Goal: Transaction & Acquisition: Subscribe to service/newsletter

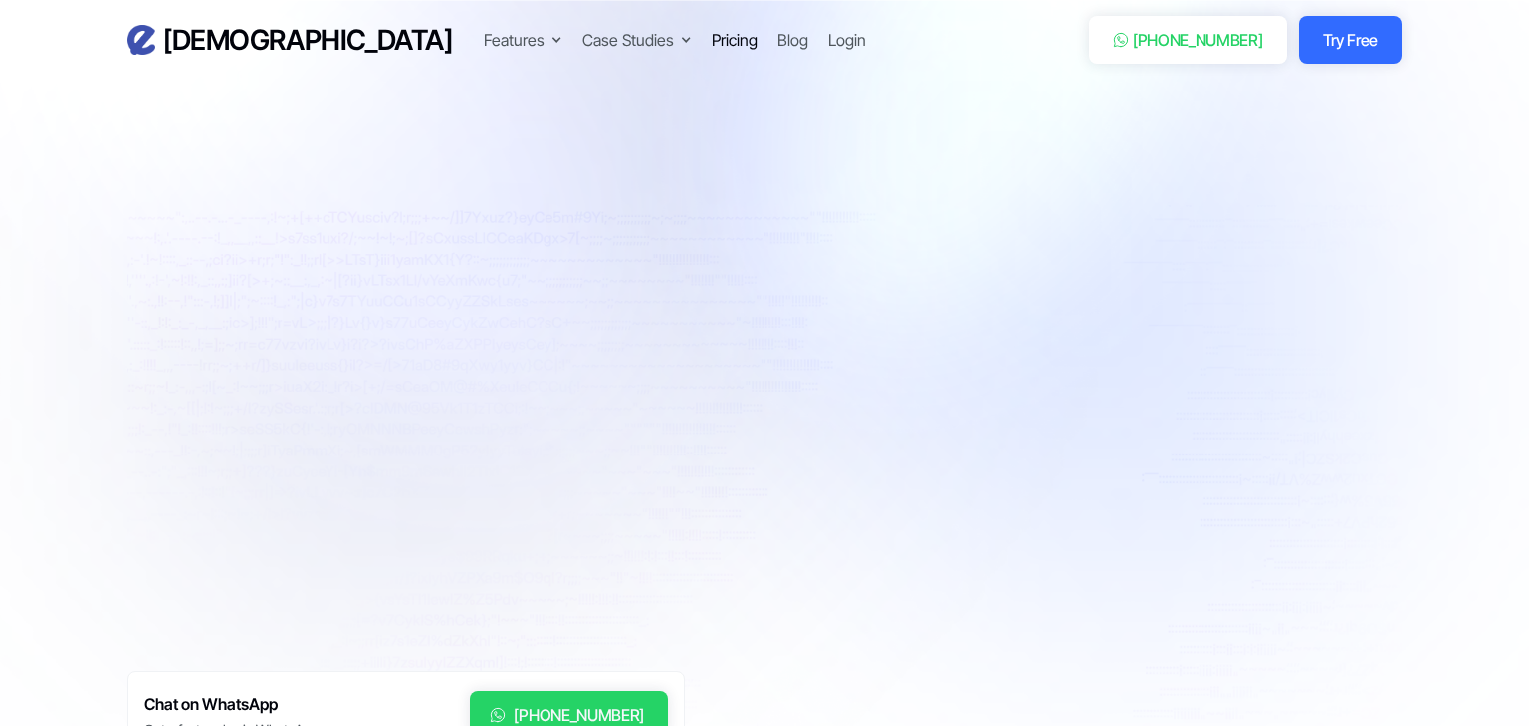
click at [712, 32] on div "Pricing" at bounding box center [735, 40] width 46 height 24
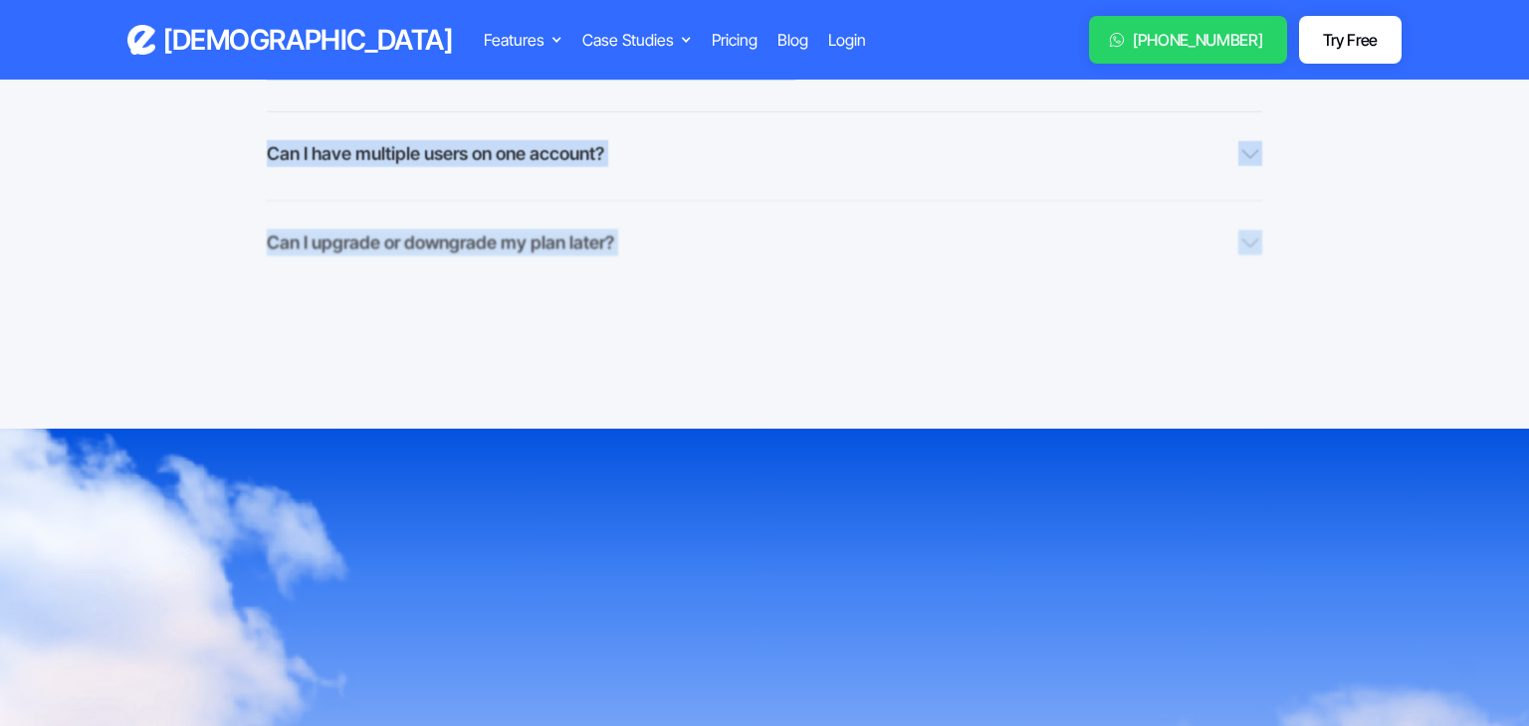
scroll to position [2058, 0]
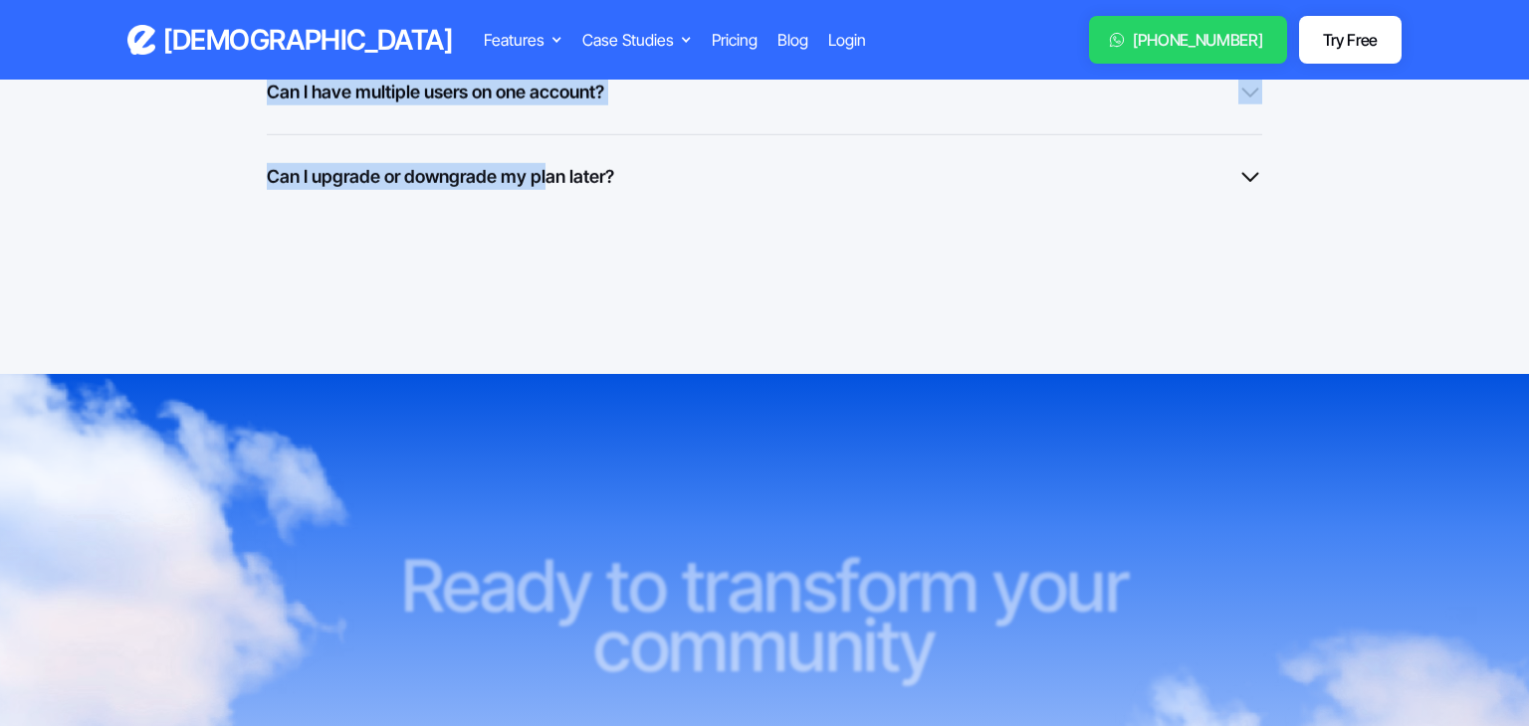
drag, startPoint x: 124, startPoint y: 402, endPoint x: 506, endPoint y: 196, distance: 433.2
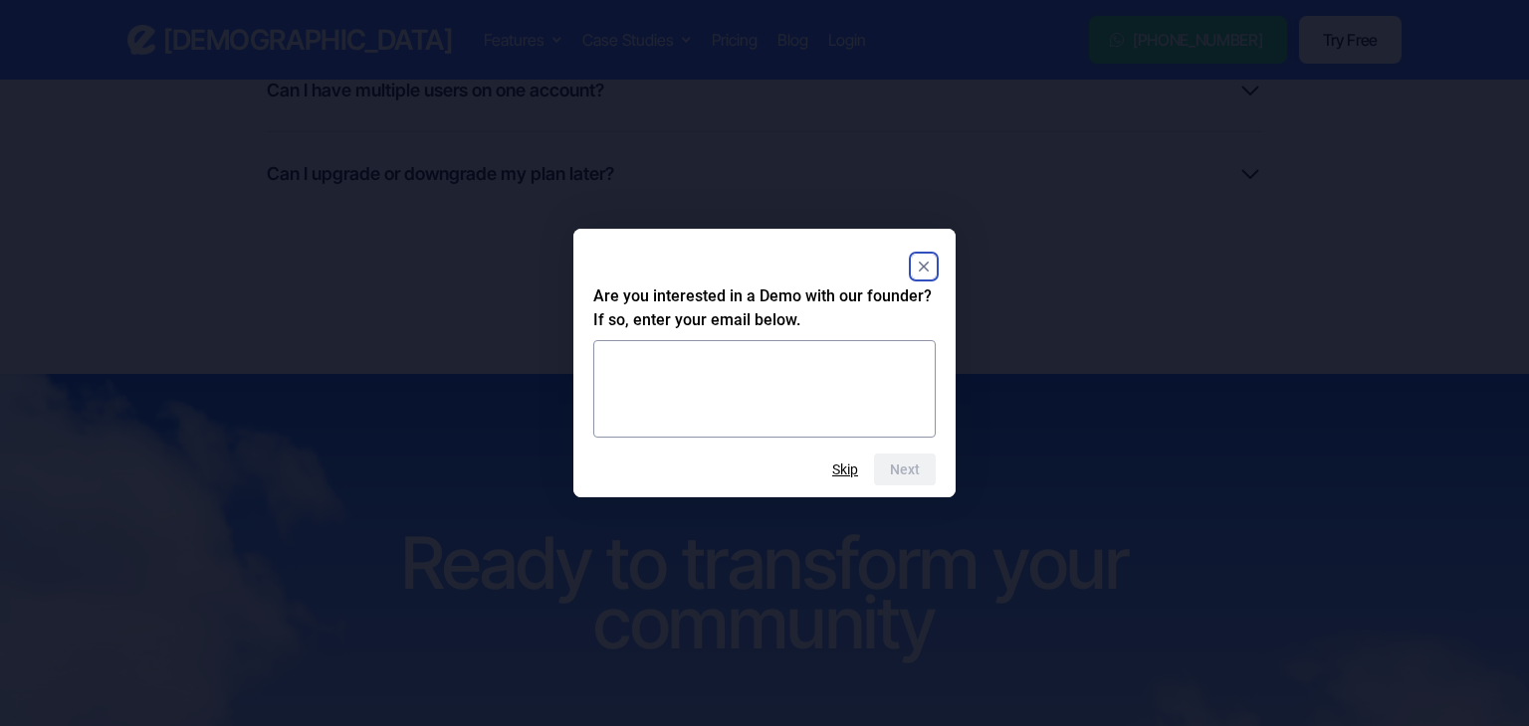
click at [920, 262] on rect "Close" at bounding box center [924, 267] width 24 height 24
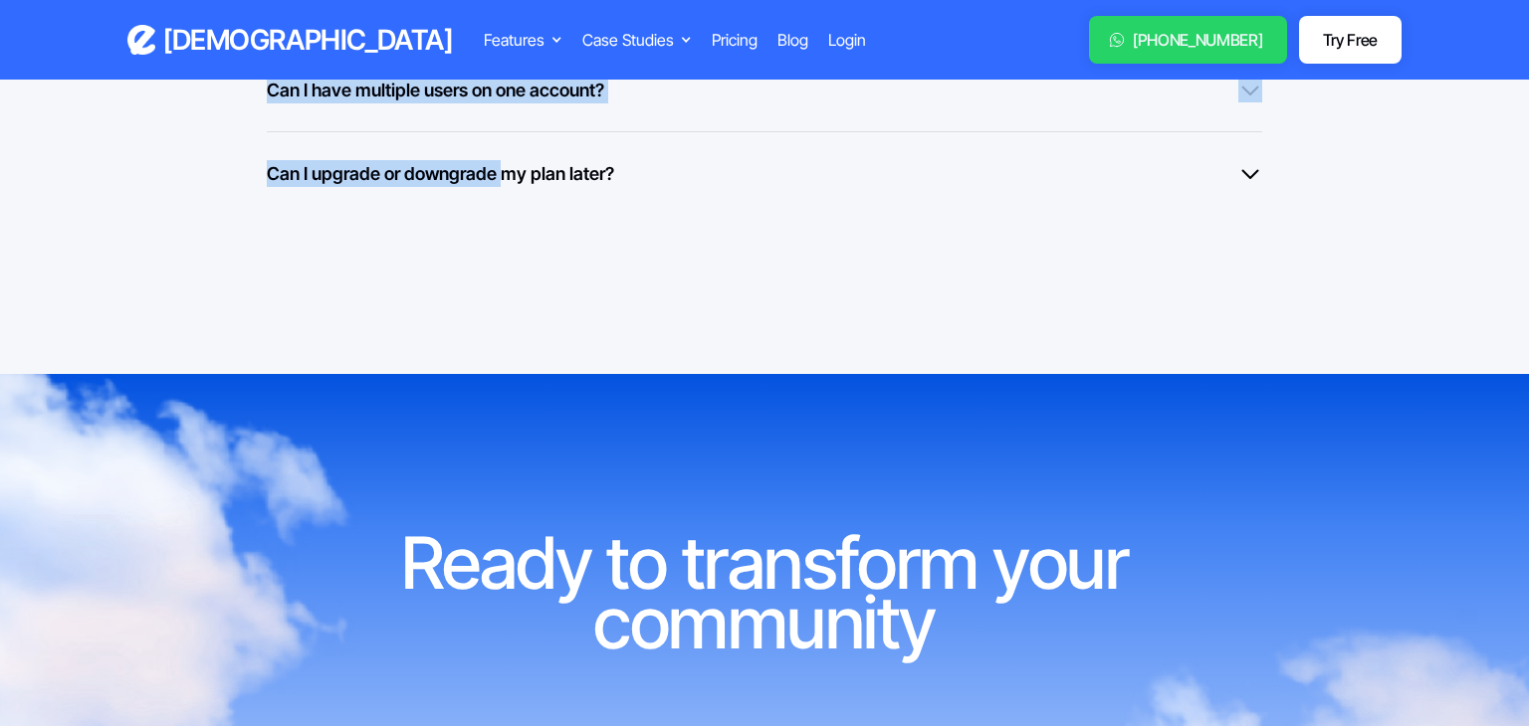
copy div "Starter Less than 80 people $24 / month Unlimited messages ($0.02/ SMS text) ($…"
